Goal: Task Accomplishment & Management: Manage account settings

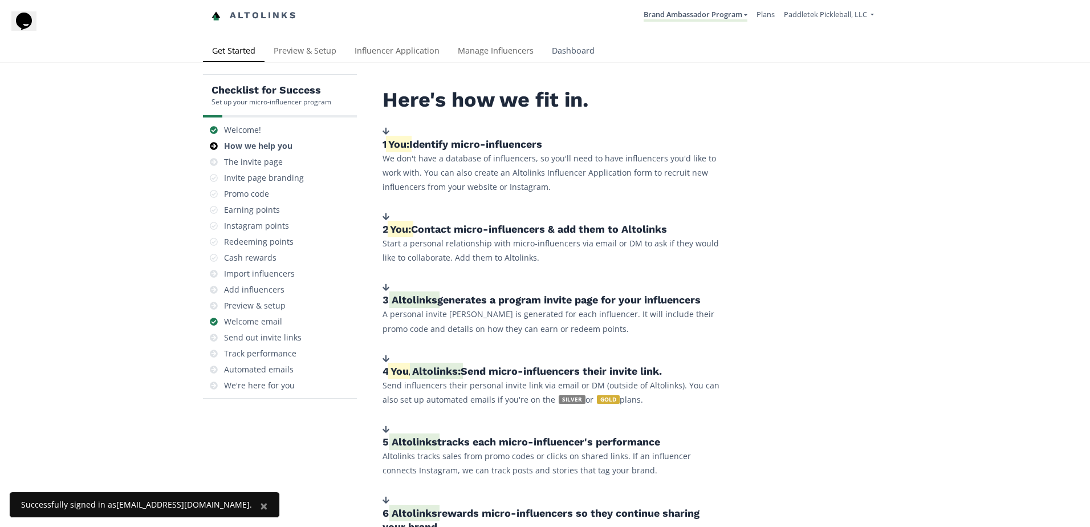
click at [561, 48] on link "Dashboard" at bounding box center [573, 51] width 61 height 23
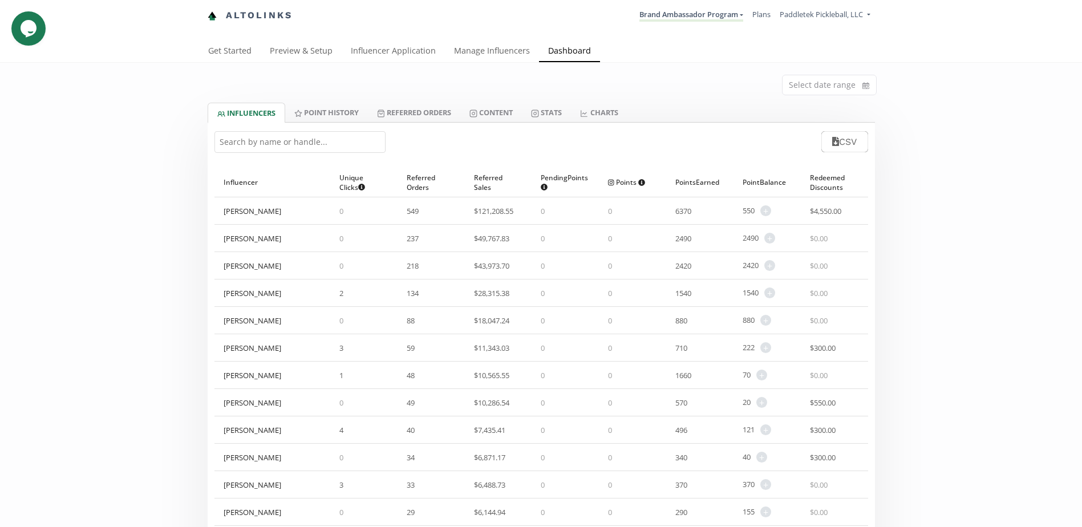
click at [258, 147] on input "text" at bounding box center [299, 142] width 171 height 22
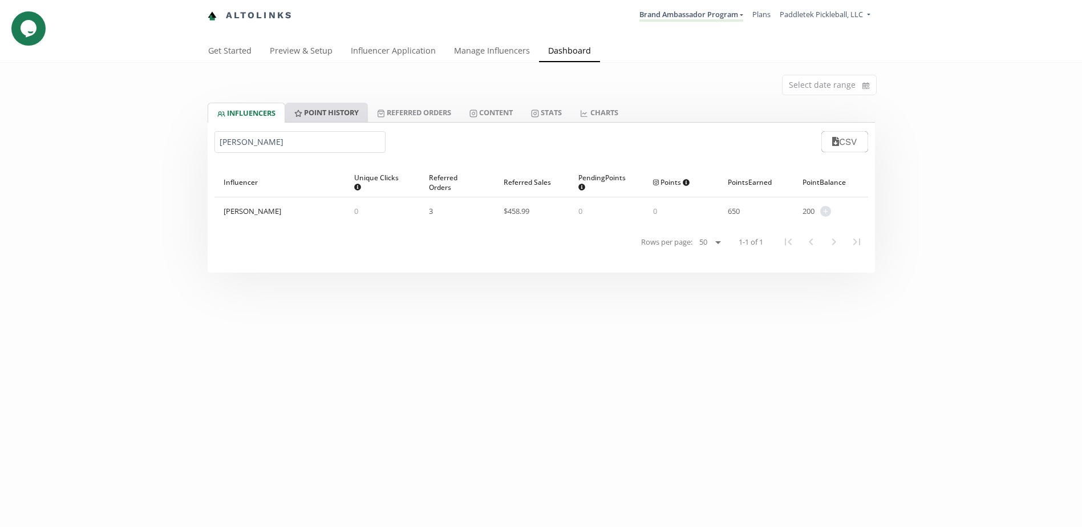
type input "[PERSON_NAME]"
click at [362, 109] on link "Point HISTORY" at bounding box center [326, 112] width 83 height 19
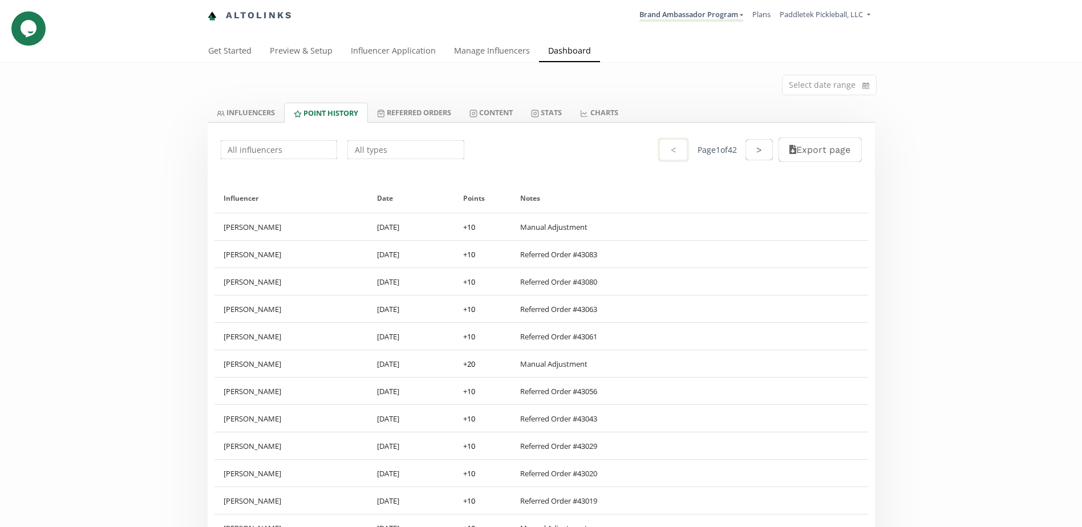
click at [251, 144] on input "text" at bounding box center [279, 150] width 120 height 22
click at [258, 164] on div "[PERSON_NAME]" at bounding box center [279, 171] width 116 height 21
type input "[PERSON_NAME]"
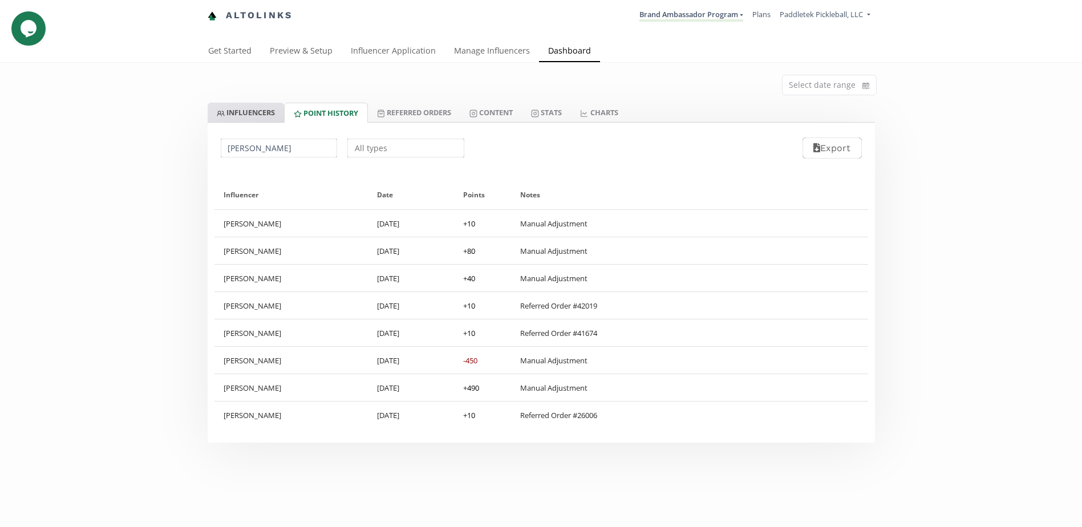
click at [240, 113] on link "INFLUENCERS" at bounding box center [246, 112] width 76 height 19
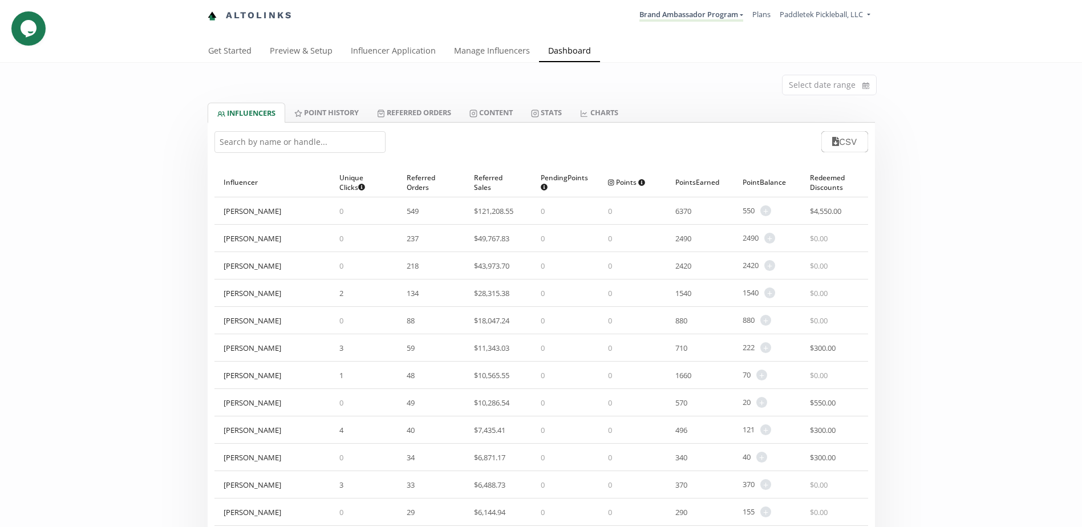
click at [246, 143] on input "text" at bounding box center [299, 142] width 171 height 22
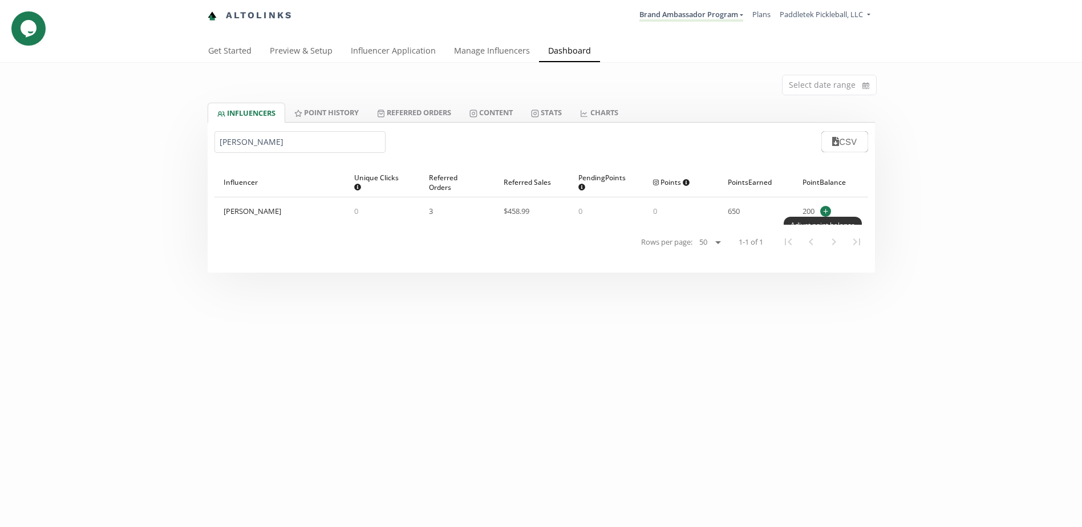
type input "[PERSON_NAME]"
click at [831, 210] on span "+" at bounding box center [825, 211] width 11 height 11
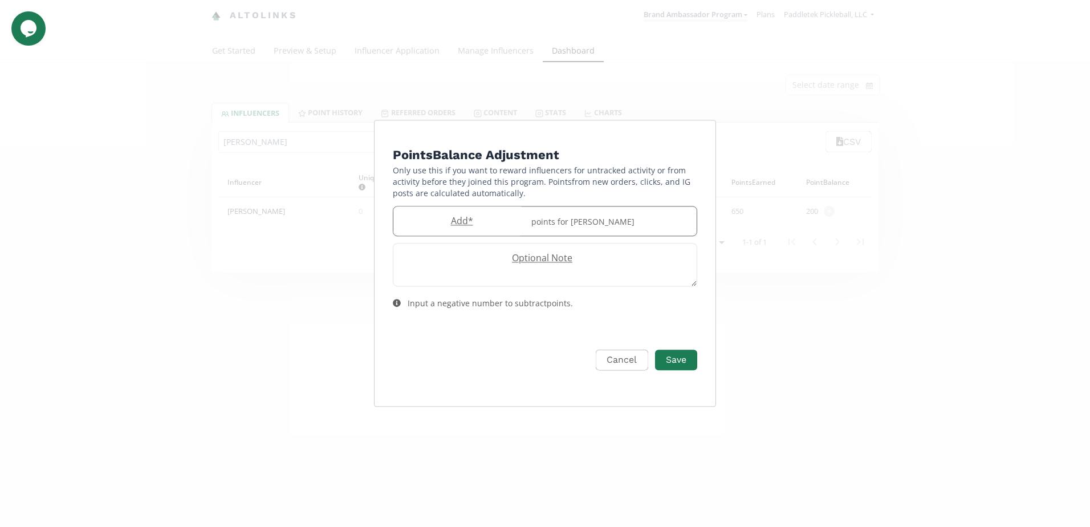
click at [481, 222] on label "Add *" at bounding box center [458, 220] width 131 height 13
type input "-200"
click at [521, 263] on label "Optional Note" at bounding box center [539, 257] width 292 height 13
type textarea "Used to purchase BLEMs"
click at [670, 358] on button "Save" at bounding box center [677, 360] width 46 height 25
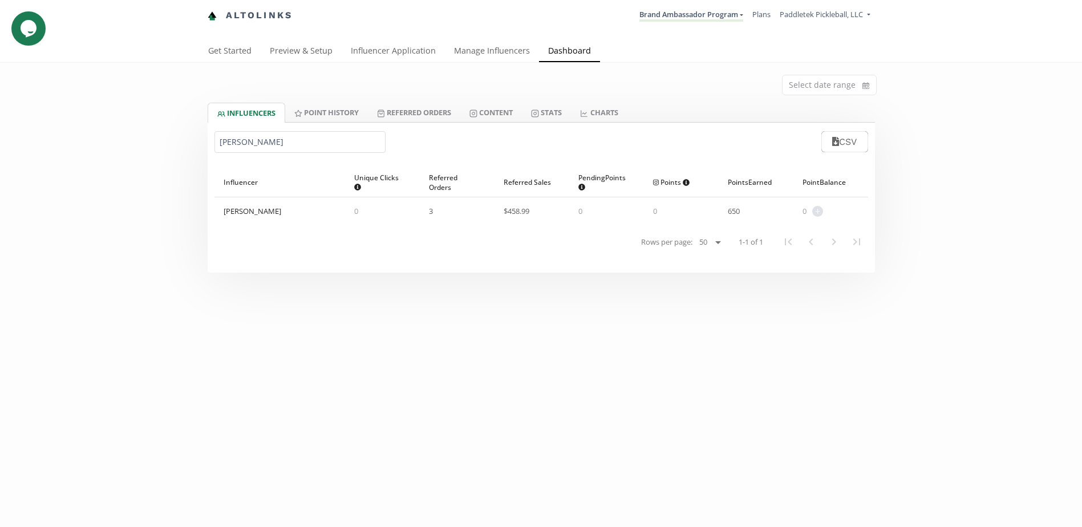
click at [266, 119] on link "INFLUENCERS" at bounding box center [247, 113] width 78 height 20
drag, startPoint x: 247, startPoint y: 149, endPoint x: -23, endPoint y: 163, distance: 270.7
click at [0, 163] on html "Altolinks Brand Ambassador Program Brand Ambassador Program Create another prog…" at bounding box center [541, 263] width 1082 height 527
